Goal: Task Accomplishment & Management: Manage account settings

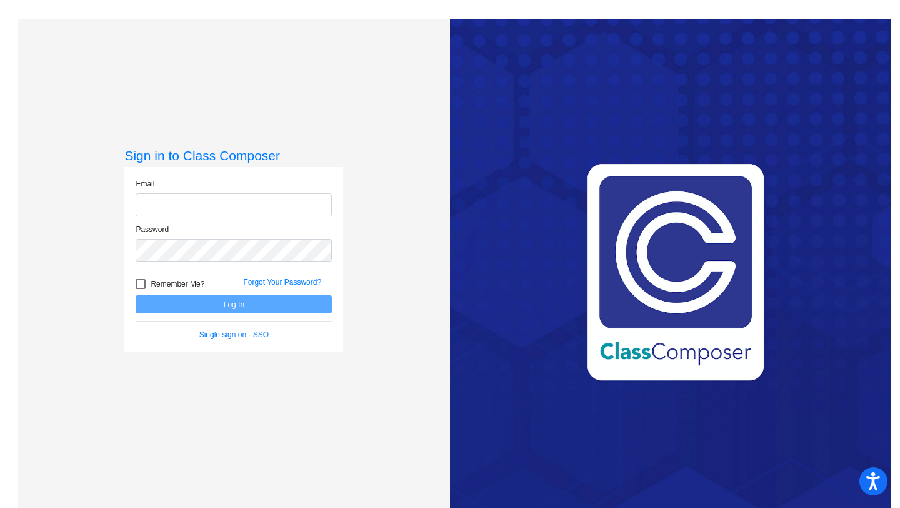
type input "[EMAIL_ADDRESS][DOMAIN_NAME]"
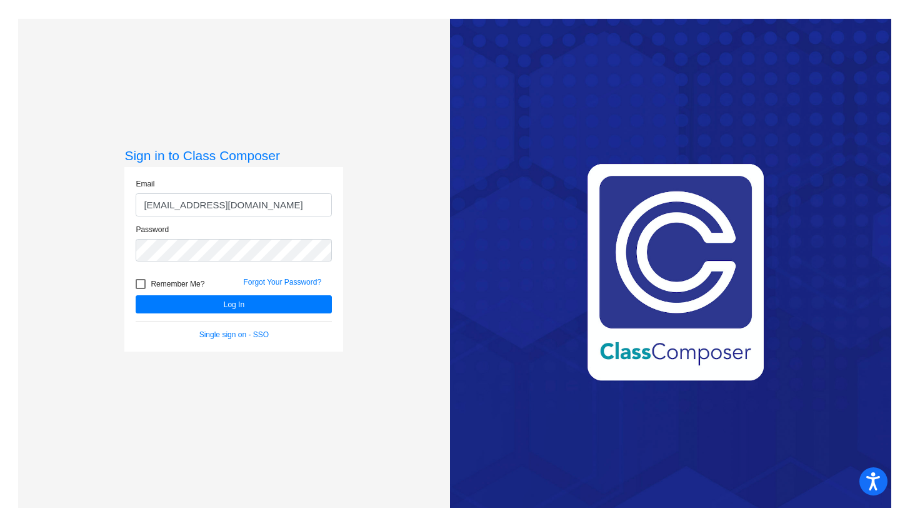
click at [211, 314] on form "Email [EMAIL_ADDRESS][DOMAIN_NAME] Password Remember Me? Forgot Your Password? …" at bounding box center [234, 259] width 196 height 162
click at [231, 306] on button "Log In" at bounding box center [234, 304] width 196 height 18
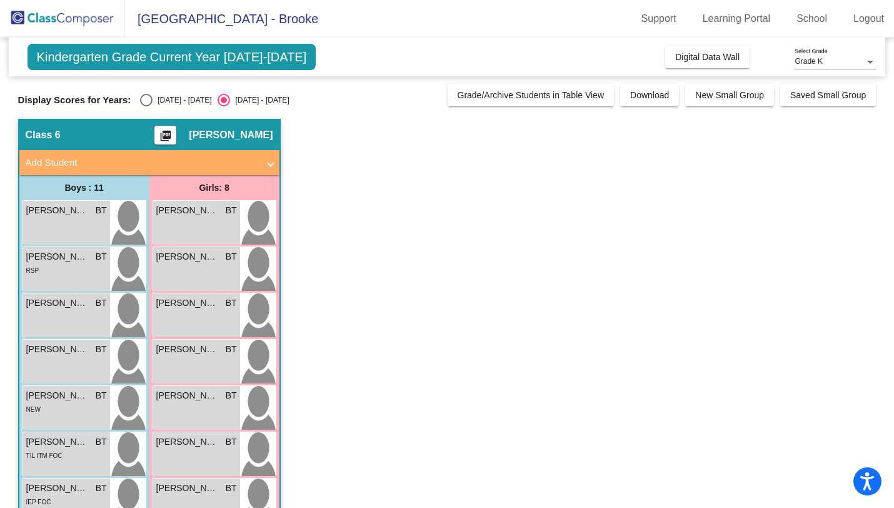
click at [256, 21] on span "[GEOGRAPHIC_DATA] - Brooke" at bounding box center [221, 19] width 193 height 20
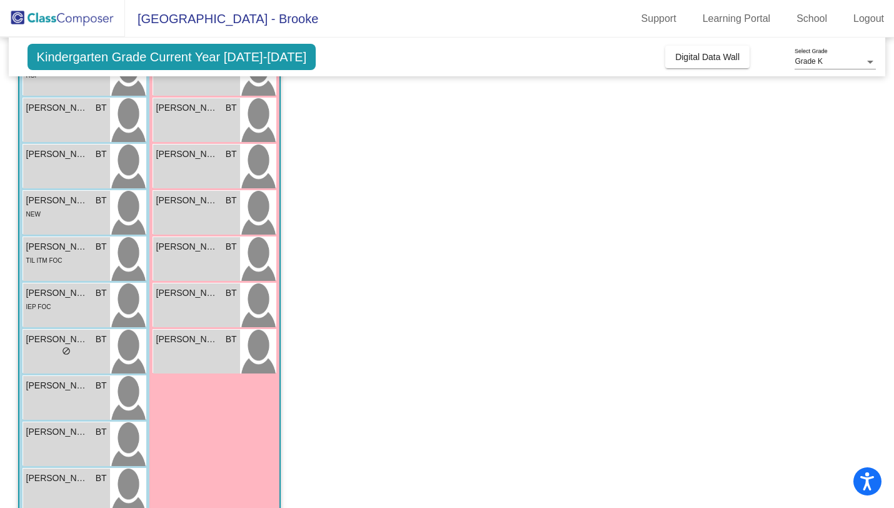
scroll to position [221, 0]
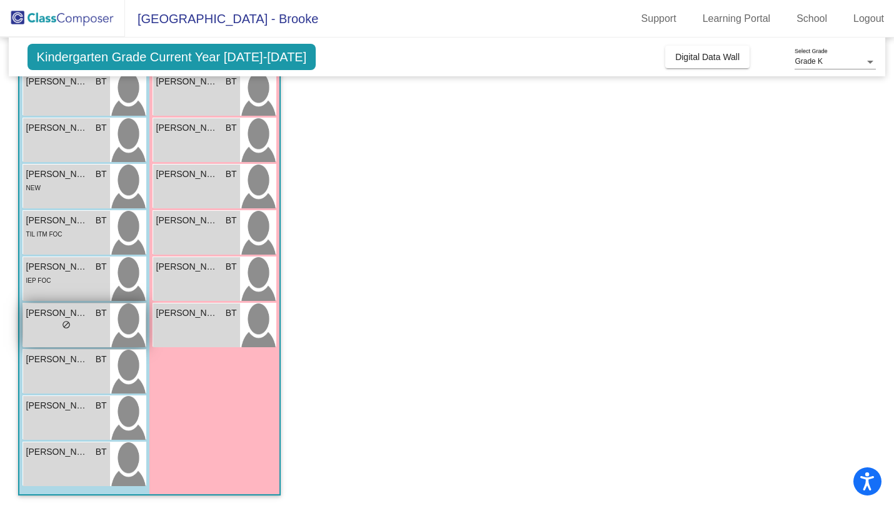
click at [76, 324] on div "lock do_not_disturb_alt" at bounding box center [66, 326] width 81 height 13
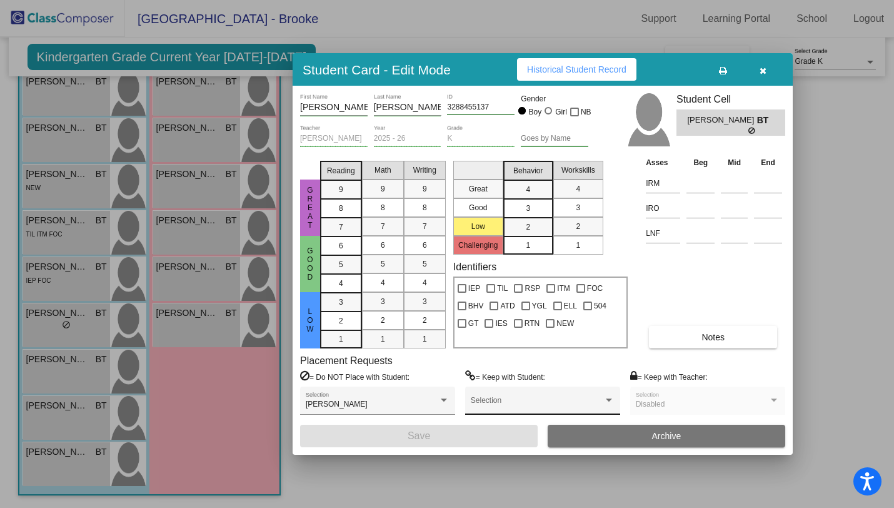
scroll to position [0, 0]
click at [685, 333] on button "Notes" at bounding box center [713, 337] width 128 height 23
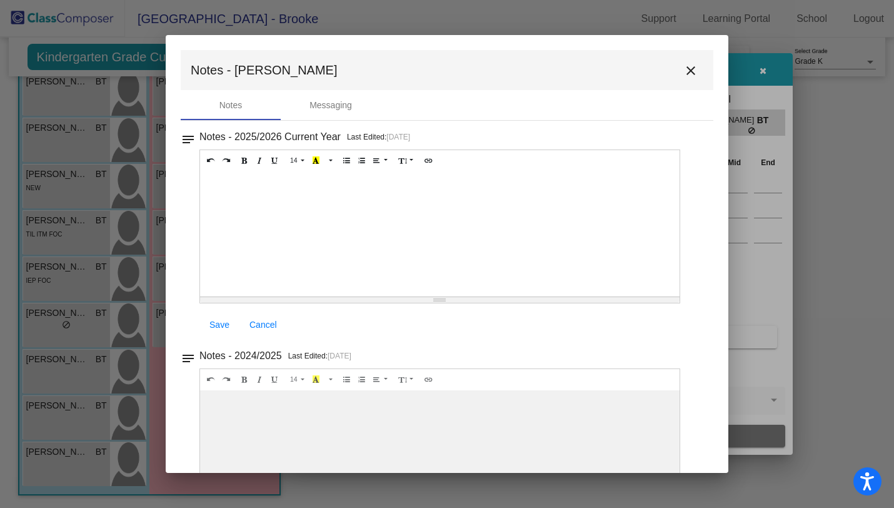
scroll to position [65, 0]
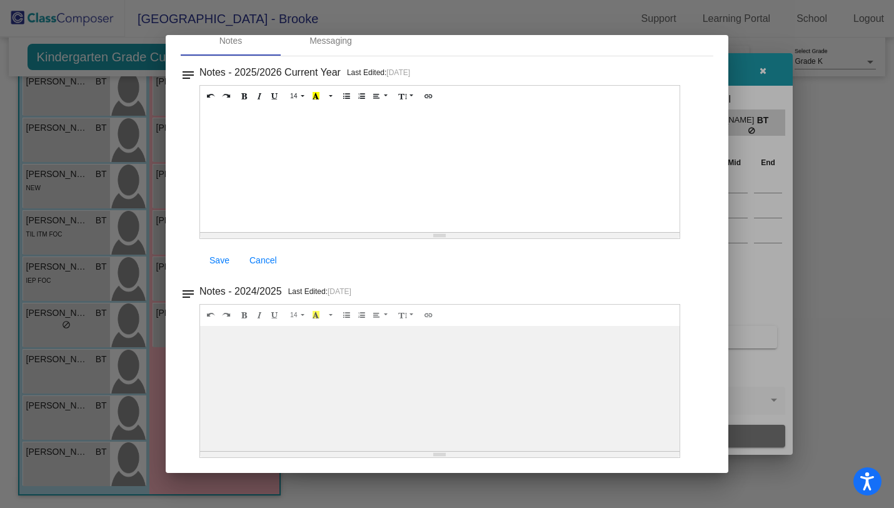
click at [488, 232] on div at bounding box center [440, 169] width 480 height 125
click at [435, 236] on div "Resize" at bounding box center [439, 235] width 13 height 1
drag, startPoint x: 437, startPoint y: 453, endPoint x: 441, endPoint y: 368, distance: 85.8
click at [442, 239] on div "14 8 9 10 11 12 14 18 24 36 Background Color Transparent Select #ffff00 Text Co…" at bounding box center [439, 162] width 481 height 154
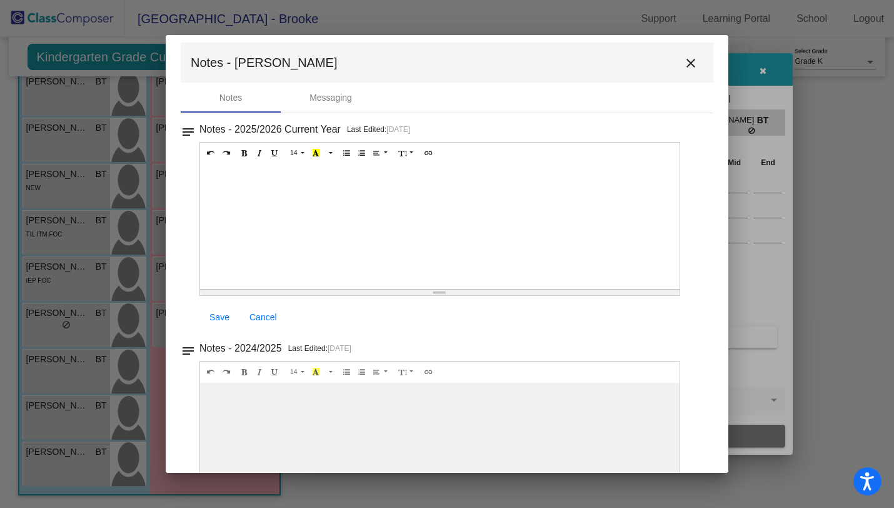
scroll to position [0, 0]
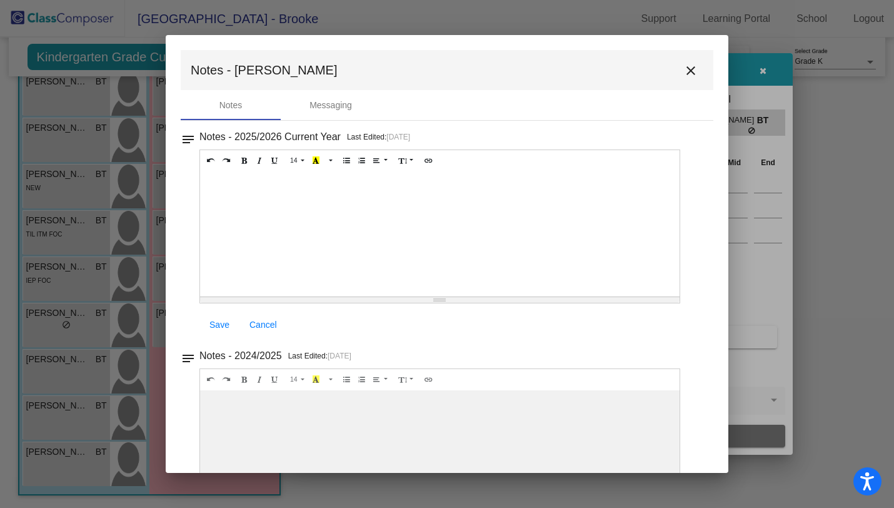
click at [684, 71] on mat-icon "close" at bounding box center [690, 70] width 15 height 15
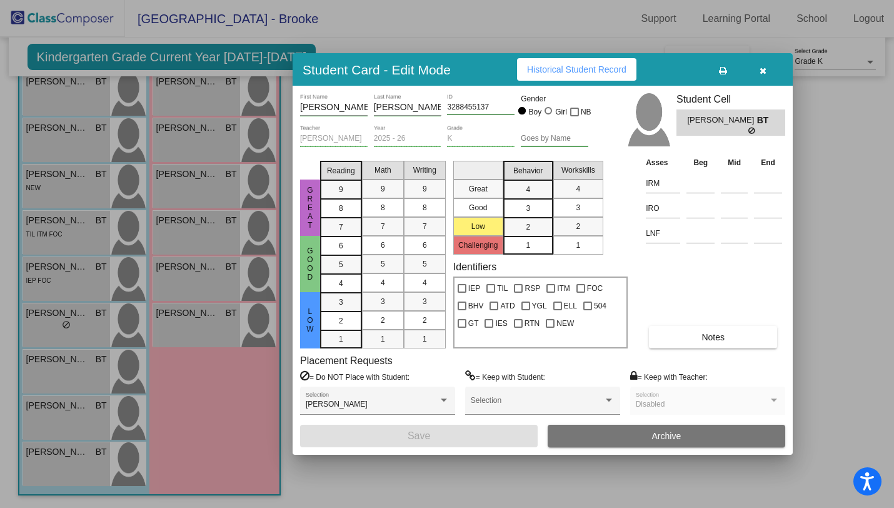
click at [765, 74] on icon "button" at bounding box center [763, 70] width 7 height 9
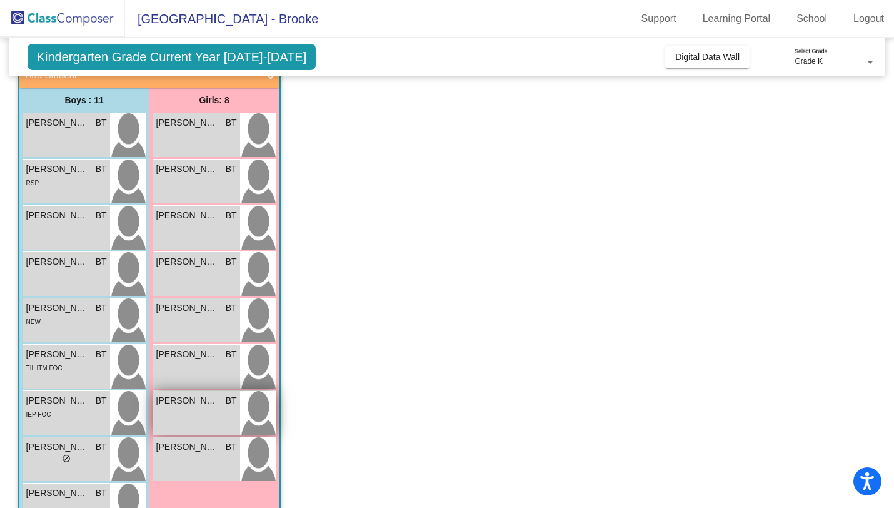
scroll to position [77, 0]
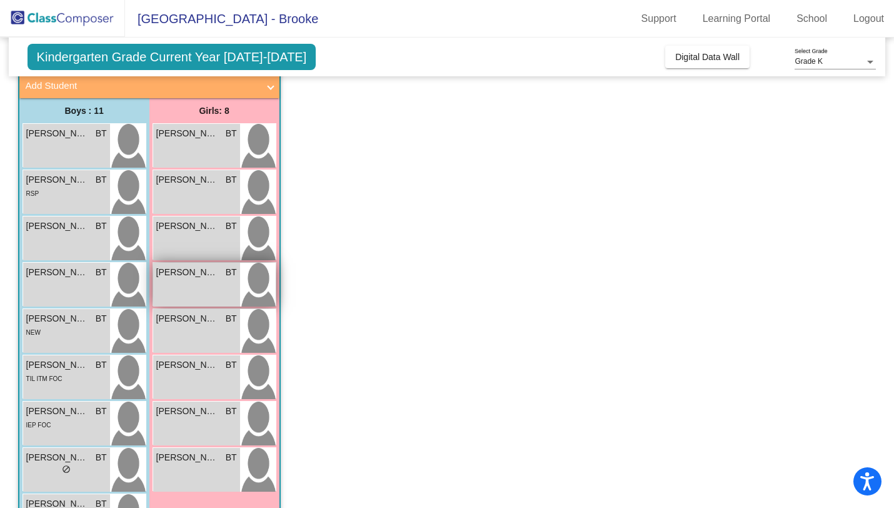
click at [220, 287] on div "[PERSON_NAME] BT lock do_not_disturb_alt" at bounding box center [196, 285] width 87 height 44
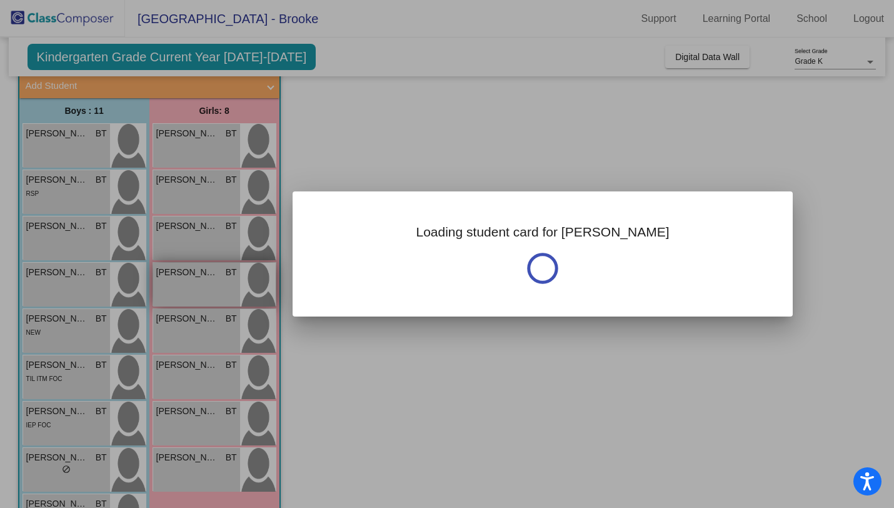
click at [220, 287] on div at bounding box center [447, 254] width 894 height 508
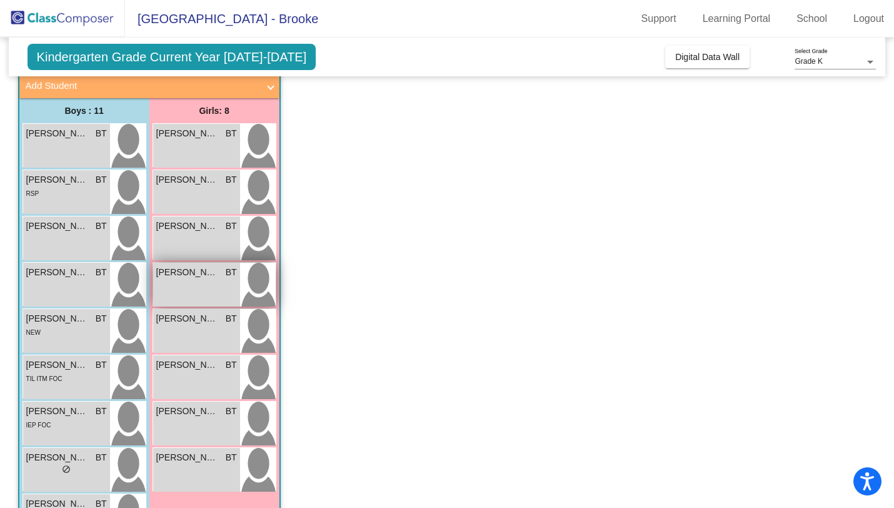
click at [226, 293] on div "[PERSON_NAME] BT lock do_not_disturb_alt" at bounding box center [196, 285] width 87 height 44
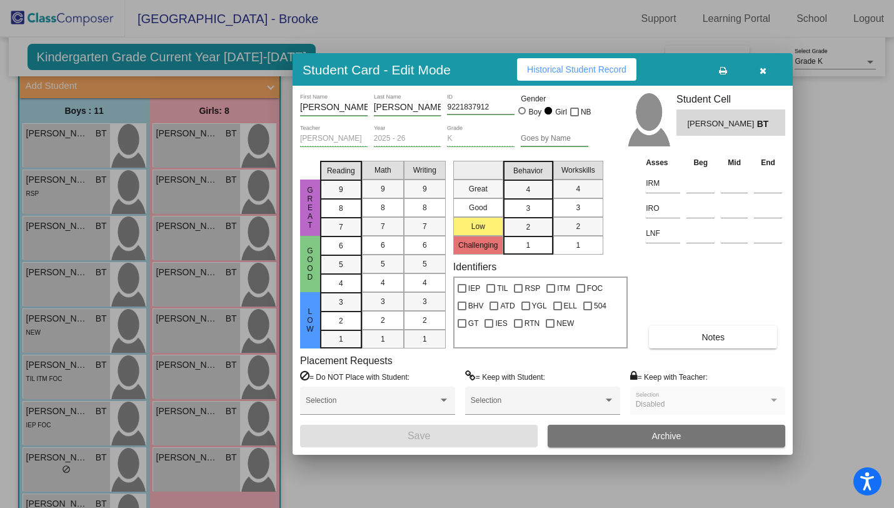
click at [705, 332] on span "Notes" at bounding box center [713, 337] width 23 height 10
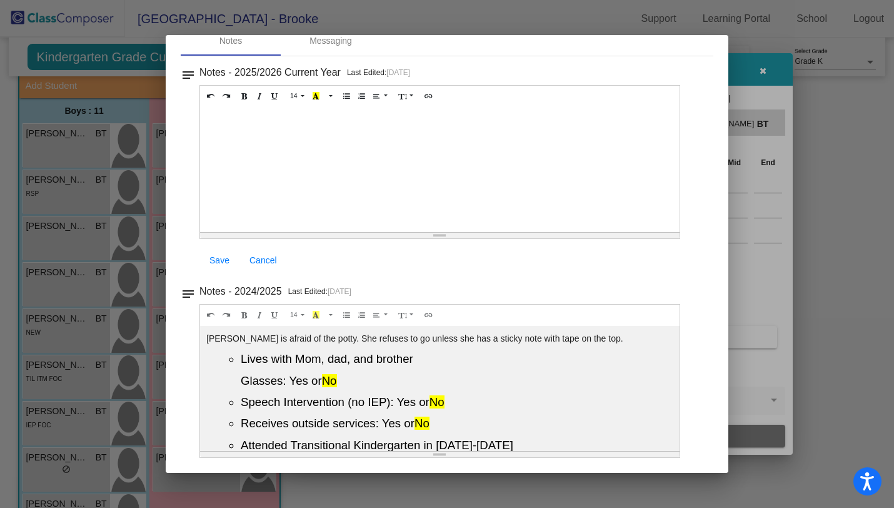
scroll to position [0, 0]
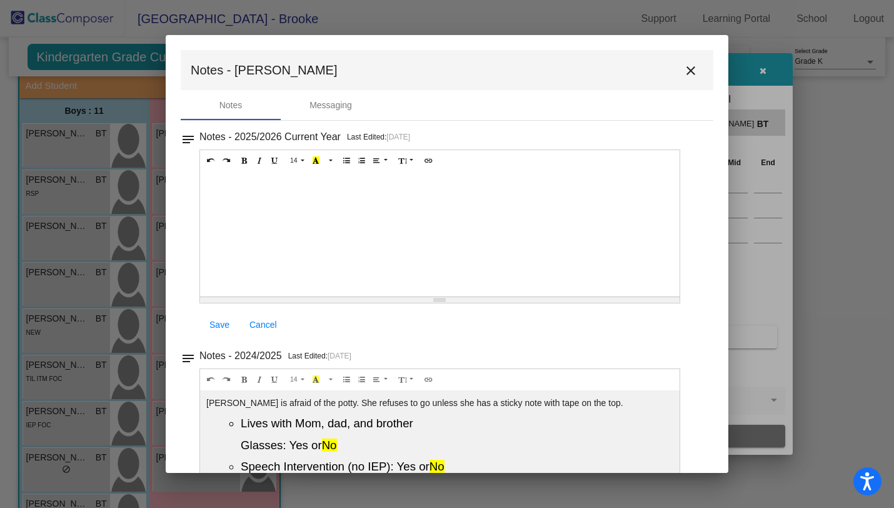
click at [687, 71] on mat-icon "close" at bounding box center [690, 70] width 15 height 15
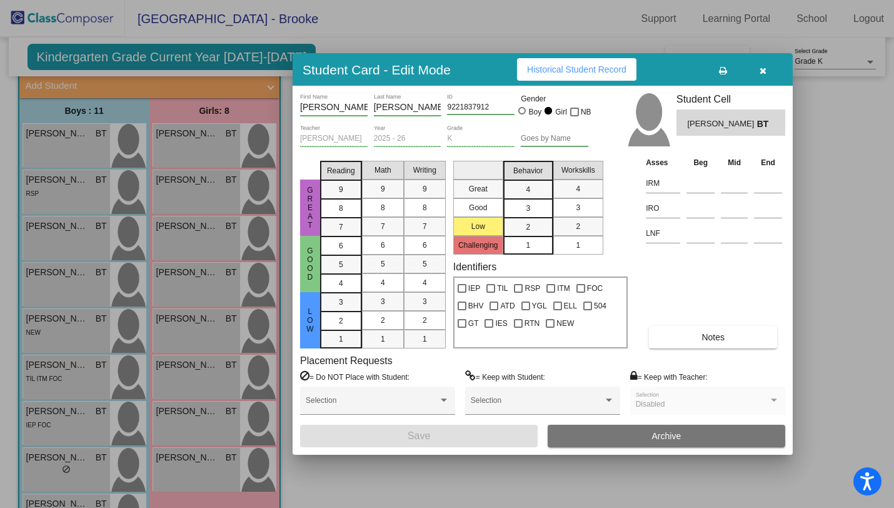
click at [760, 68] on icon "button" at bounding box center [763, 70] width 7 height 9
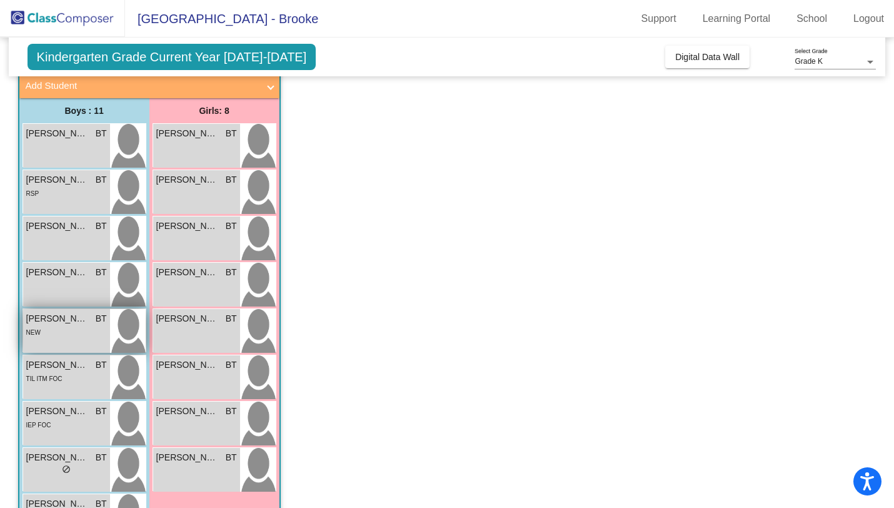
click at [76, 328] on div "NEW" at bounding box center [66, 331] width 81 height 13
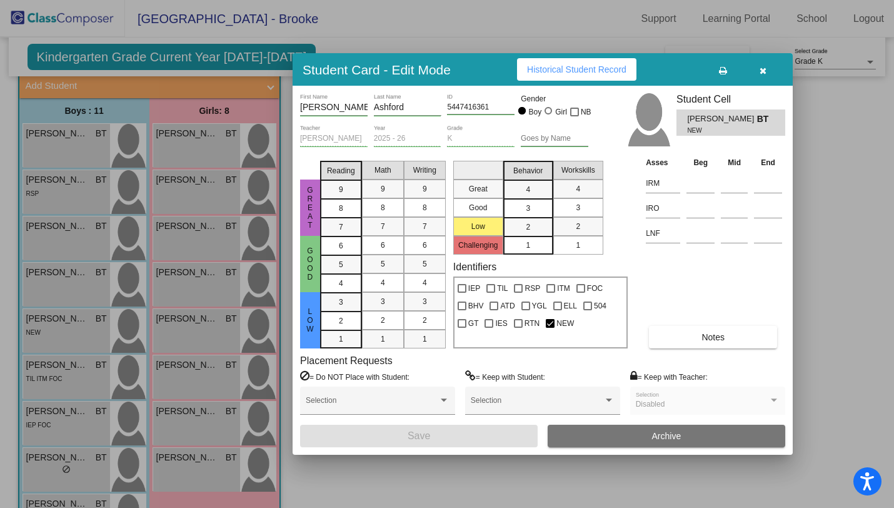
click at [763, 76] on button "button" at bounding box center [763, 69] width 40 height 23
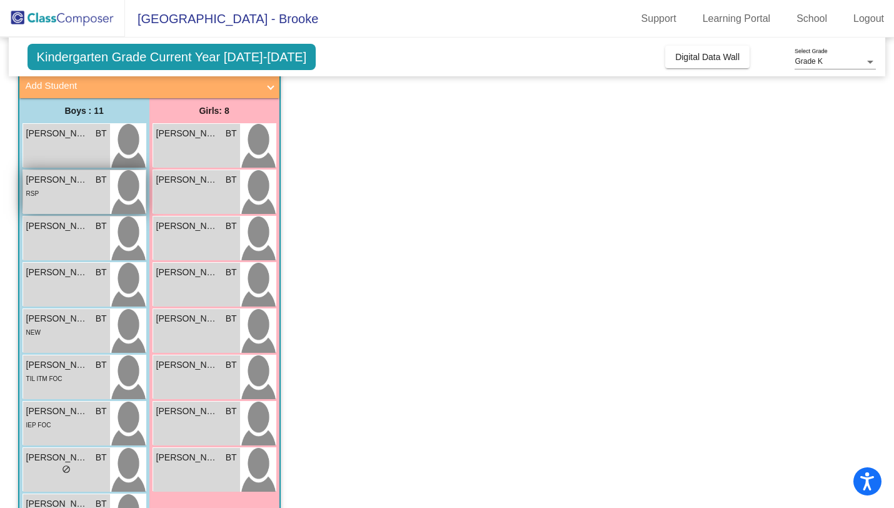
click at [111, 188] on img at bounding box center [128, 192] width 36 height 44
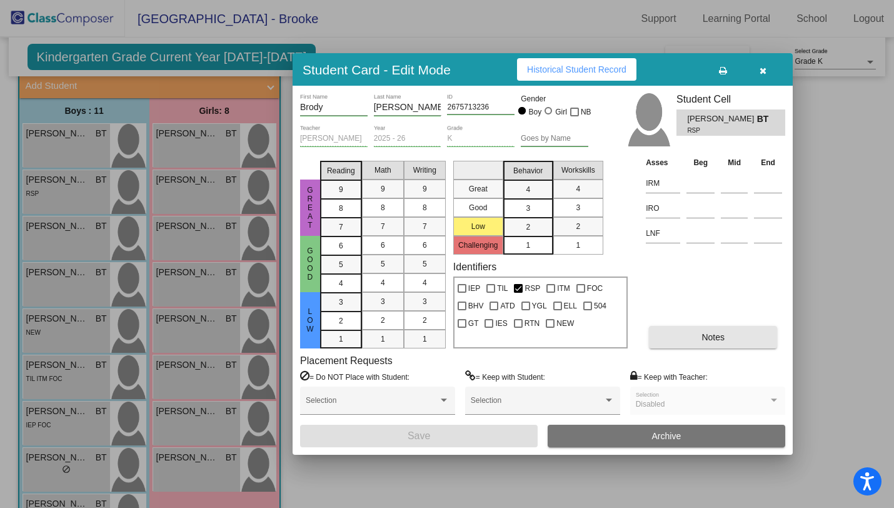
click at [680, 330] on button "Notes" at bounding box center [713, 337] width 128 height 23
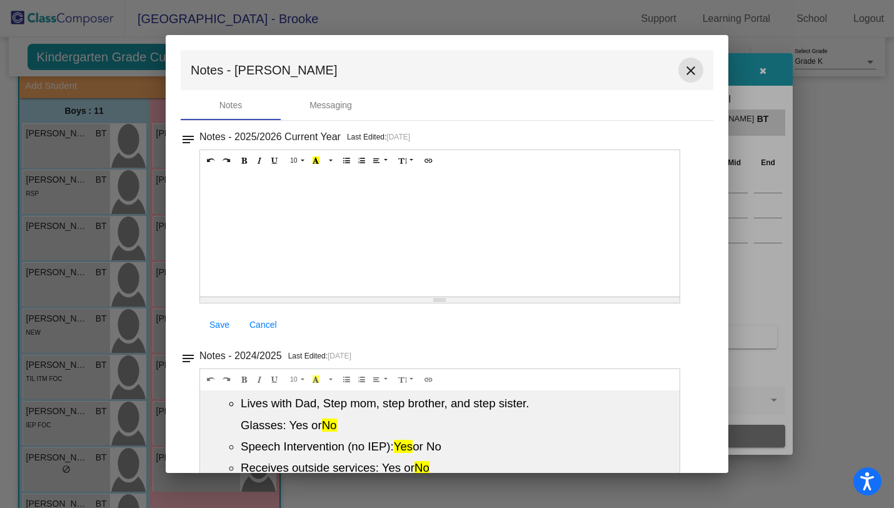
click at [684, 75] on mat-icon "close" at bounding box center [690, 70] width 15 height 15
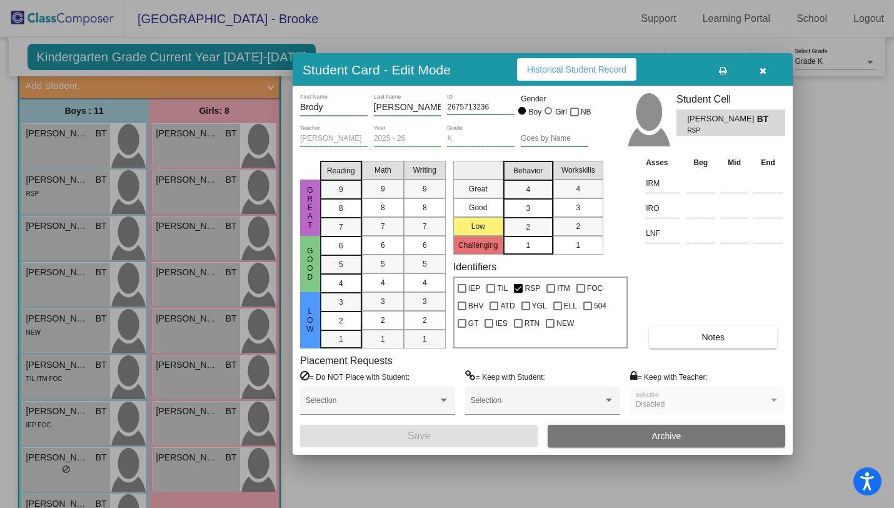
click at [766, 73] on icon "button" at bounding box center [763, 70] width 7 height 9
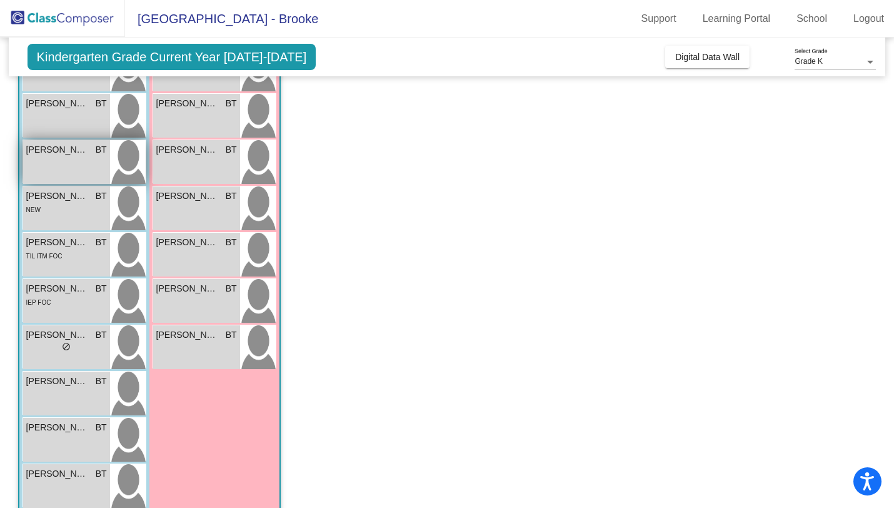
scroll to position [221, 0]
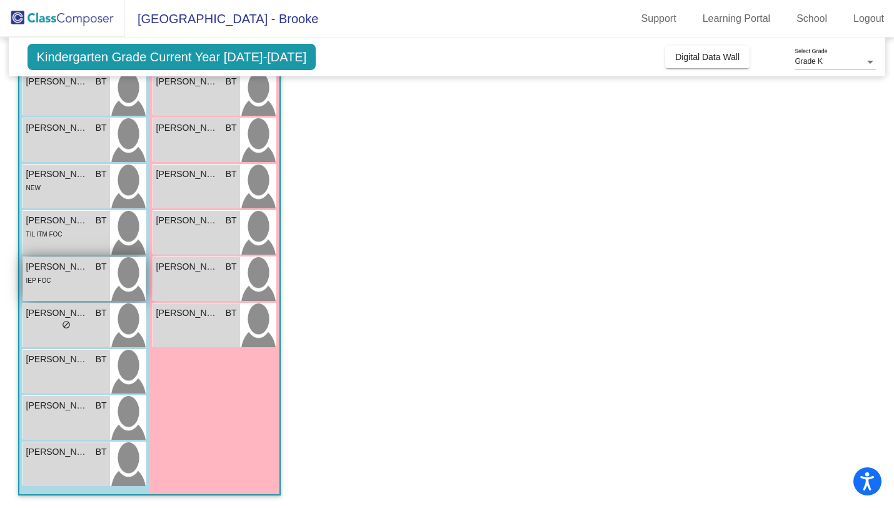
click at [91, 278] on div "IEP FOC" at bounding box center [66, 279] width 81 height 13
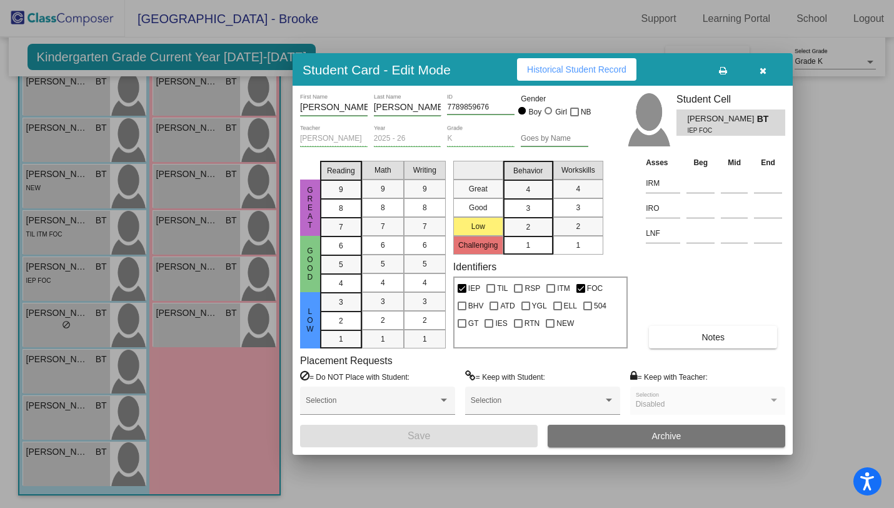
click at [681, 336] on button "Notes" at bounding box center [713, 337] width 128 height 23
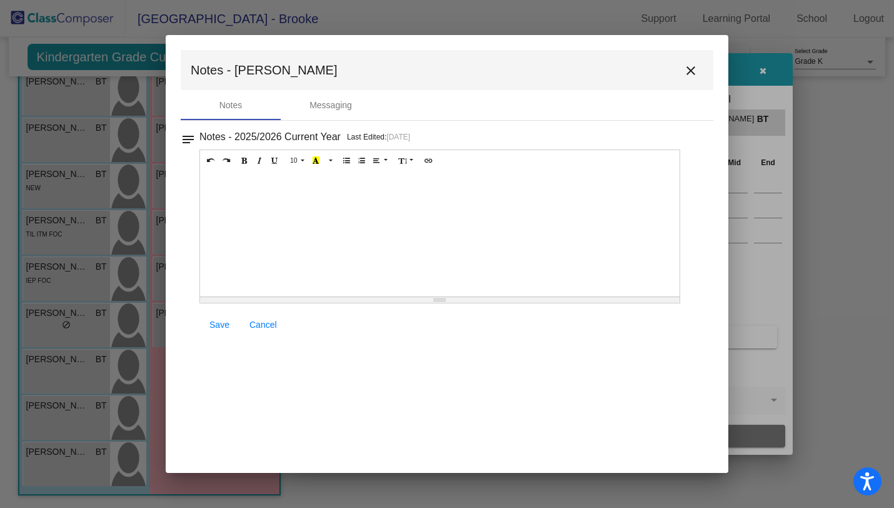
scroll to position [0, 0]
click at [362, 381] on mat-dialog-container "Notes - [PERSON_NAME] close Notes Messaging notes Notes - 2025/2026 Current Yea…" at bounding box center [447, 254] width 563 height 438
click at [321, 103] on div "Messaging" at bounding box center [331, 105] width 43 height 13
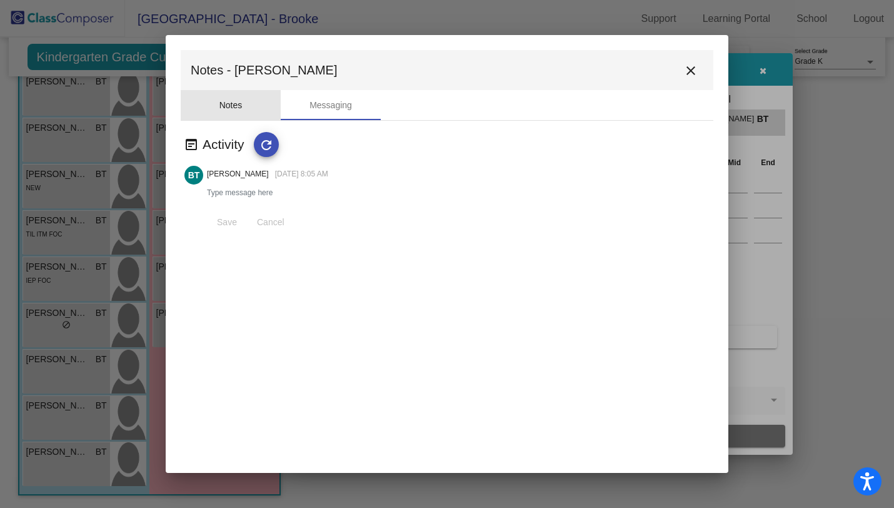
click at [236, 107] on div "Notes" at bounding box center [230, 105] width 23 height 13
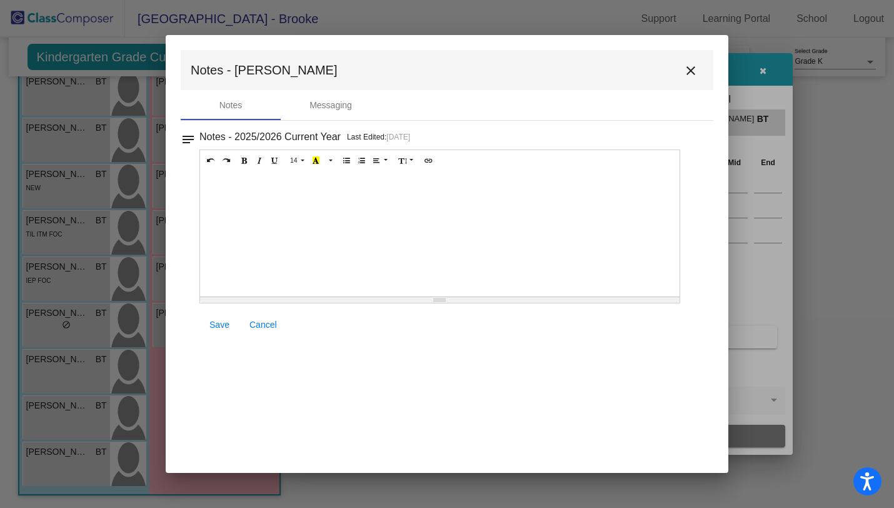
click at [690, 69] on mat-icon "close" at bounding box center [690, 70] width 15 height 15
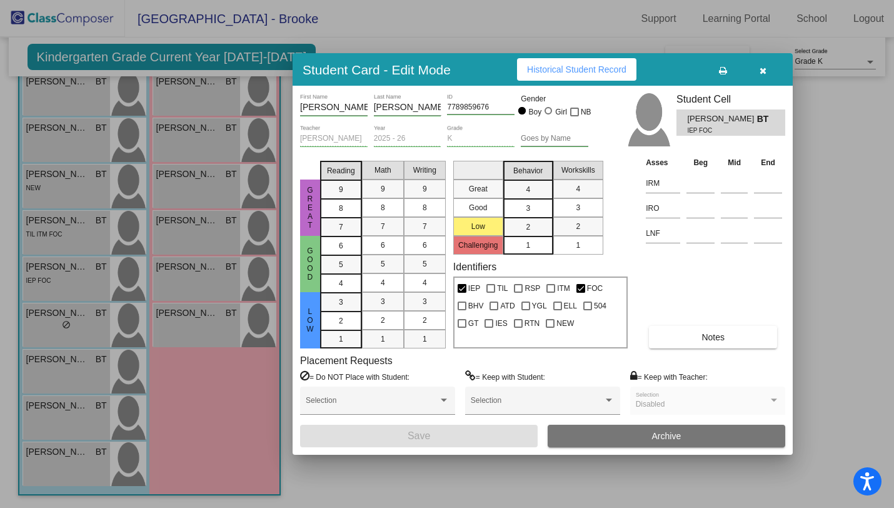
click at [767, 73] on button "button" at bounding box center [763, 69] width 40 height 23
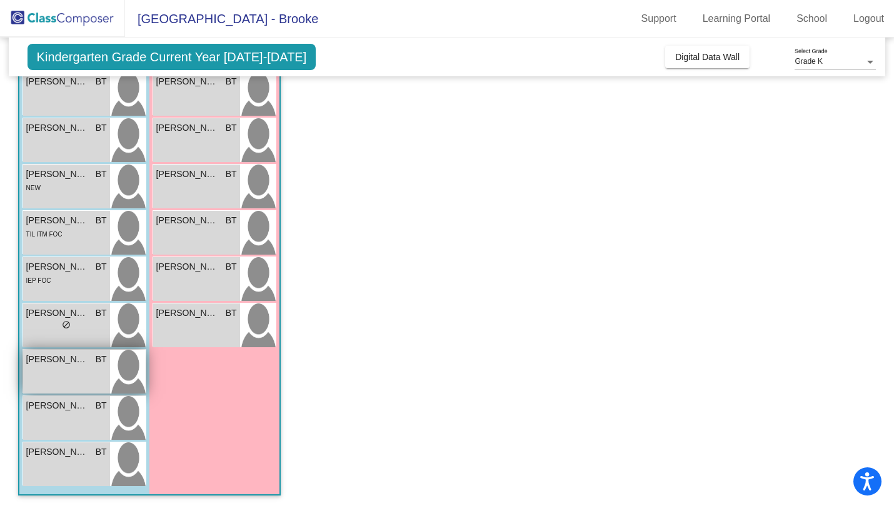
click at [96, 365] on span "BT" at bounding box center [101, 359] width 11 height 13
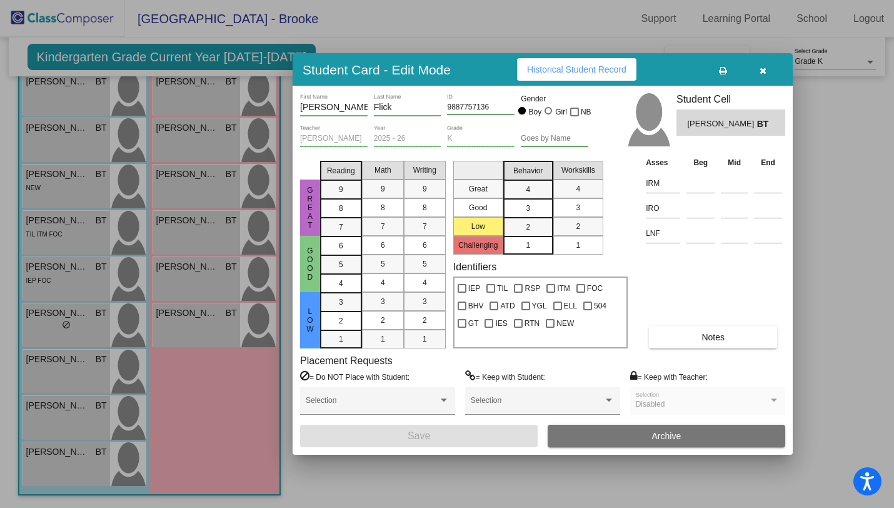
click at [719, 333] on span "Notes" at bounding box center [713, 337] width 23 height 10
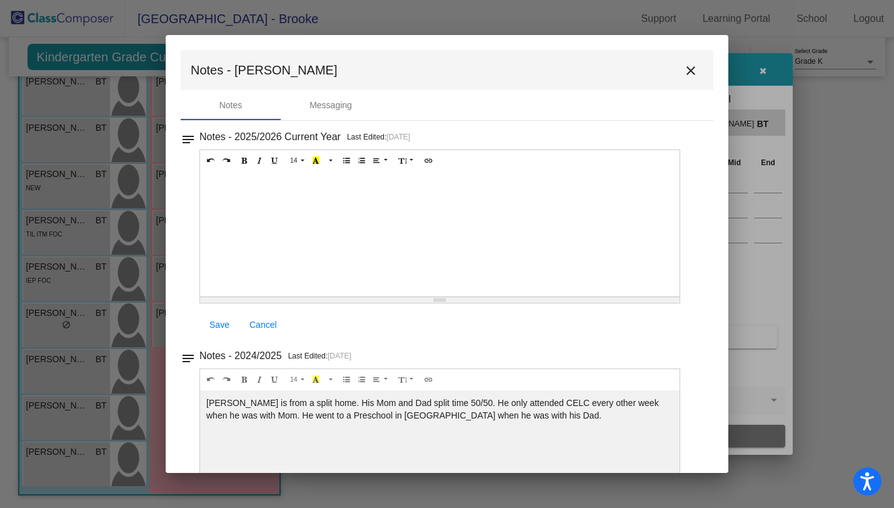
click at [683, 71] on mat-icon "close" at bounding box center [690, 70] width 15 height 15
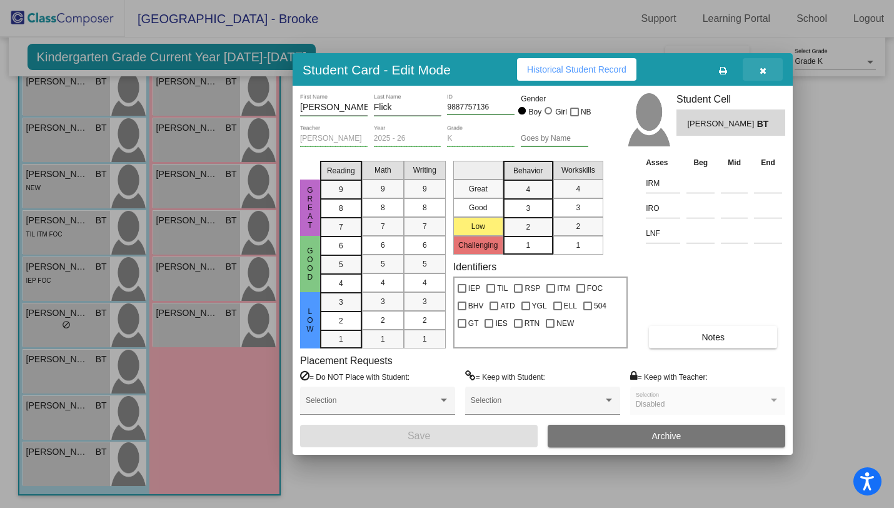
click at [768, 69] on button "button" at bounding box center [763, 69] width 40 height 23
